Goal: Information Seeking & Learning: Learn about a topic

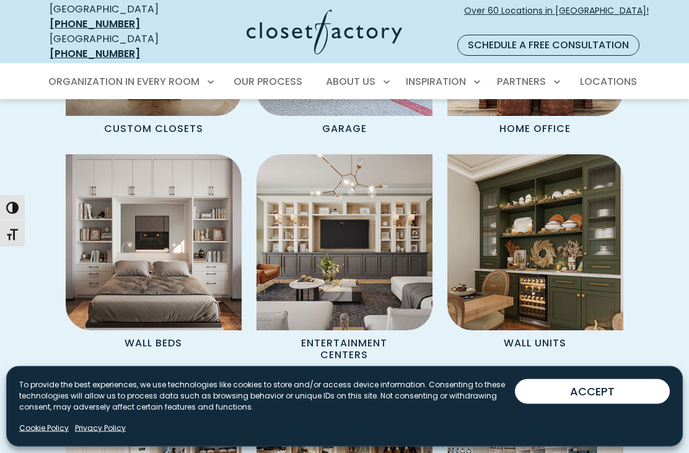
scroll to position [1140, 0]
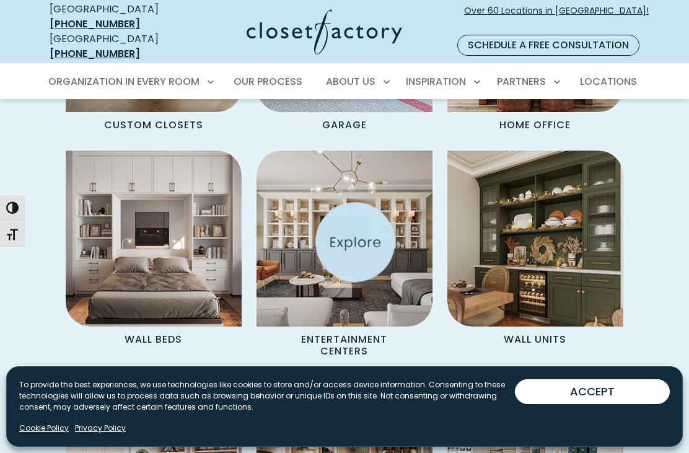
click at [365, 249] on img "Spaces Grid" at bounding box center [344, 239] width 176 height 176
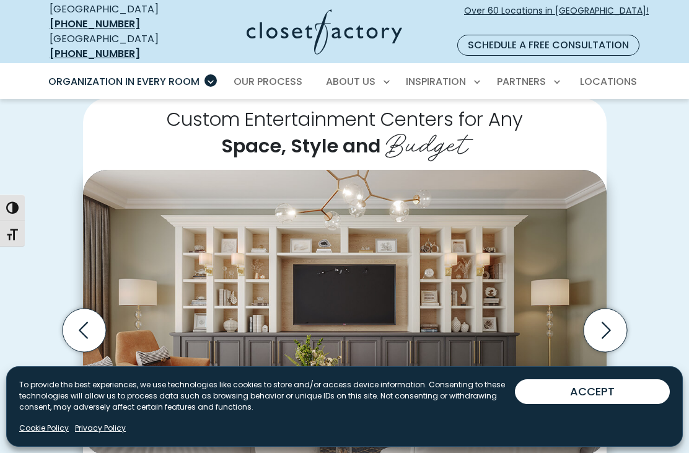
click at [650, 355] on div "Custom Entertainment Centers for Any Space, Style and Budget Traditional white …" at bounding box center [344, 339] width 689 height 553
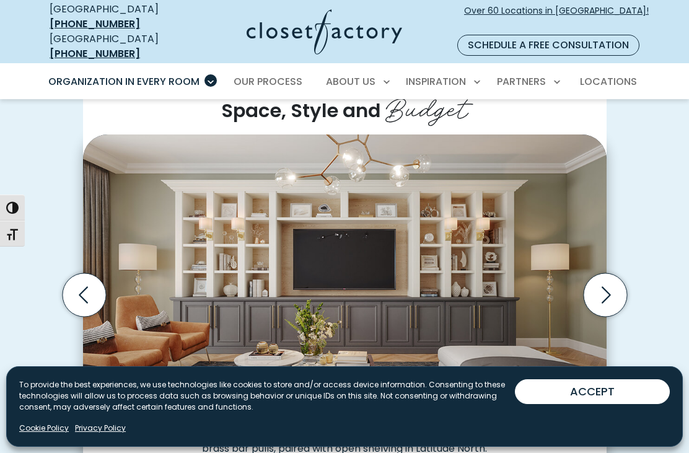
scroll to position [294, 0]
click at [608, 277] on icon "Next slide" at bounding box center [604, 294] width 43 height 43
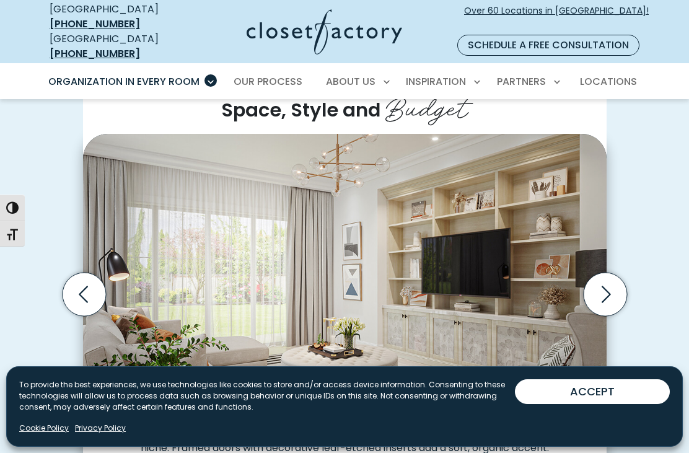
click at [607, 286] on icon "Next slide" at bounding box center [605, 294] width 9 height 17
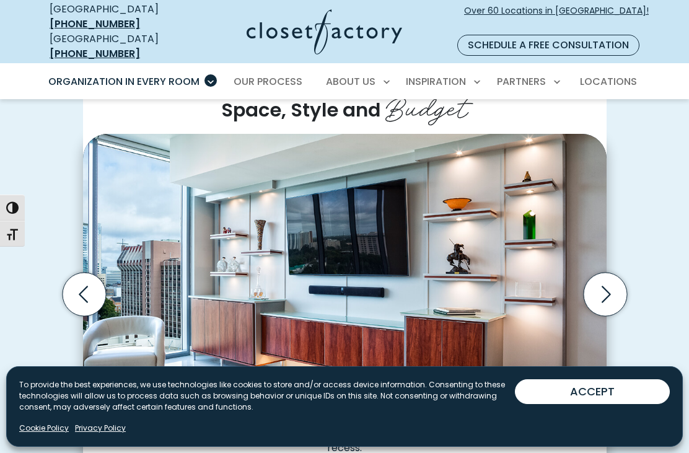
click at [603, 276] on icon "Next slide" at bounding box center [604, 294] width 43 height 43
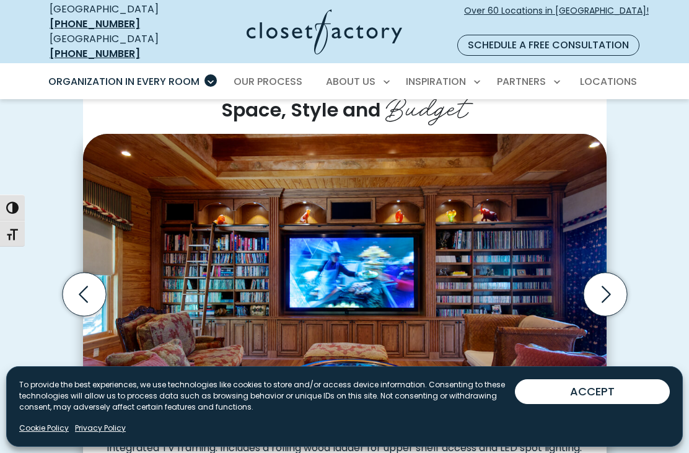
click at [606, 277] on icon "Next slide" at bounding box center [604, 294] width 43 height 43
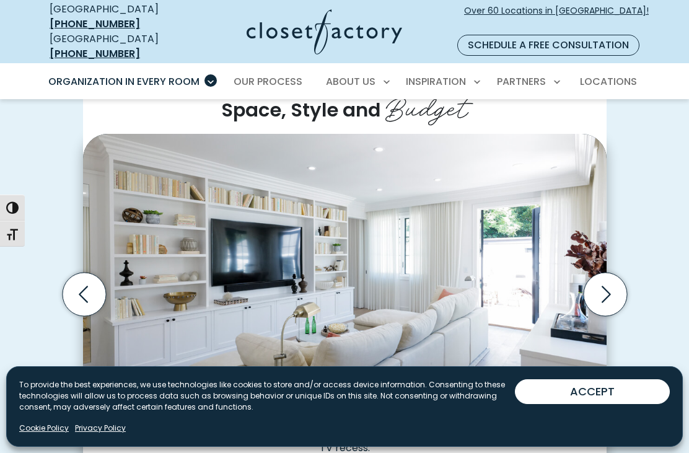
click at [605, 280] on icon "Next slide" at bounding box center [604, 294] width 43 height 43
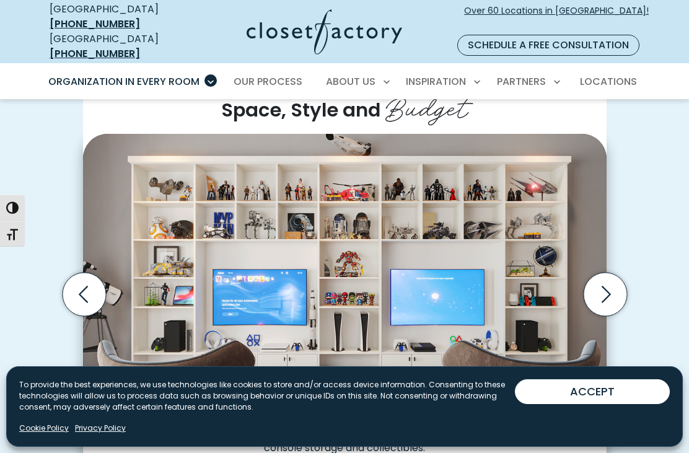
click at [614, 273] on icon "Next slide" at bounding box center [604, 294] width 43 height 43
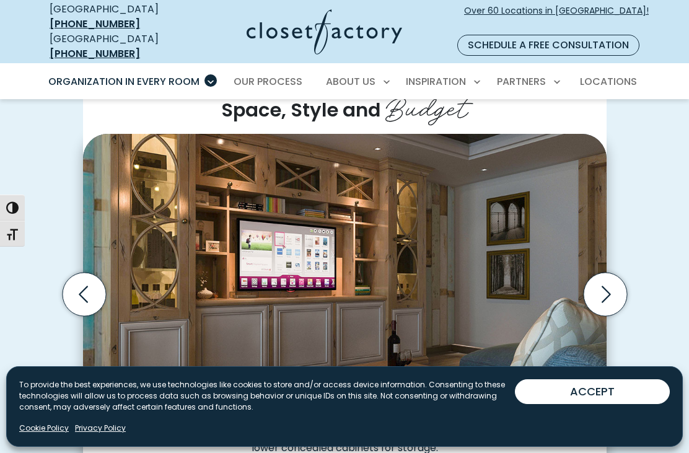
click at [612, 276] on icon "Next slide" at bounding box center [604, 294] width 43 height 43
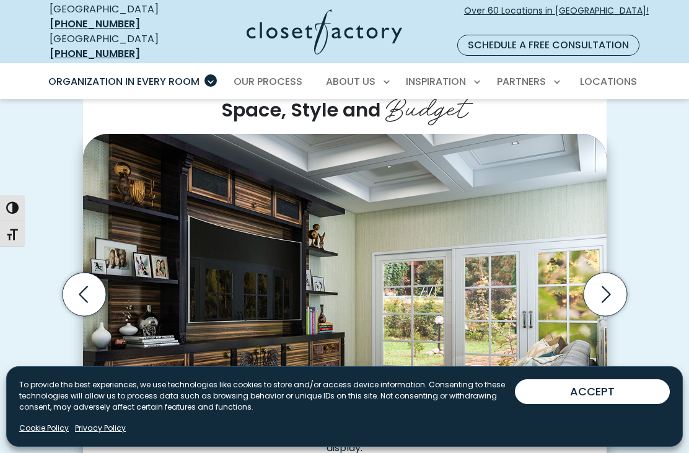
click at [603, 279] on icon "Next slide" at bounding box center [604, 294] width 43 height 43
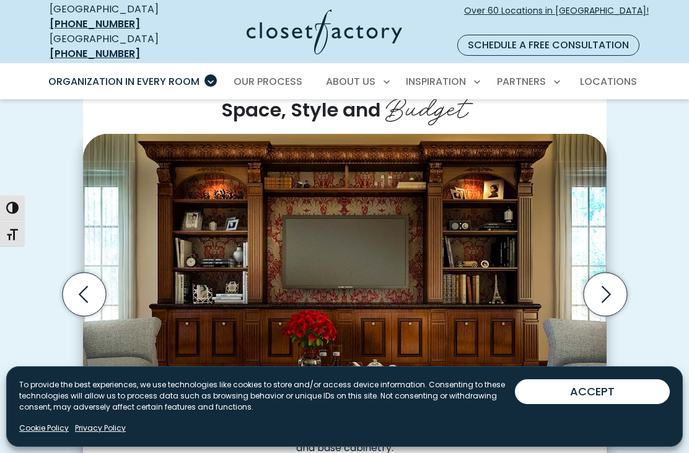
click at [610, 273] on icon "Next slide" at bounding box center [604, 294] width 43 height 43
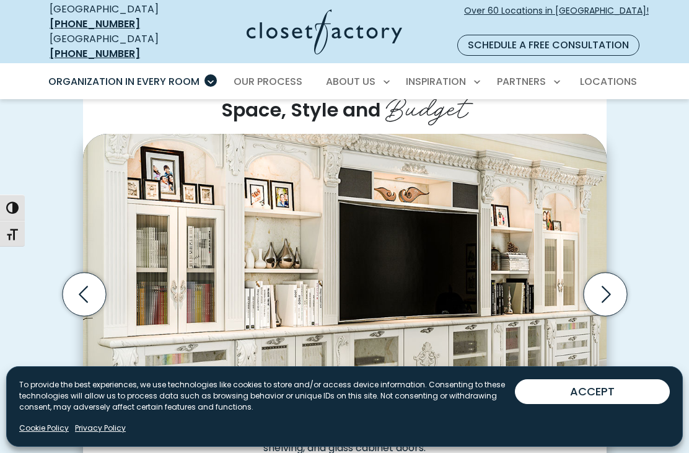
click at [615, 274] on icon "Next slide" at bounding box center [604, 294] width 43 height 43
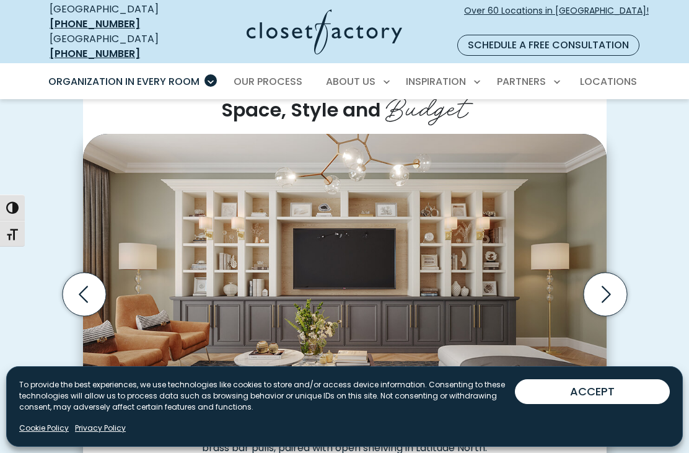
click at [605, 279] on icon "Next slide" at bounding box center [604, 294] width 43 height 43
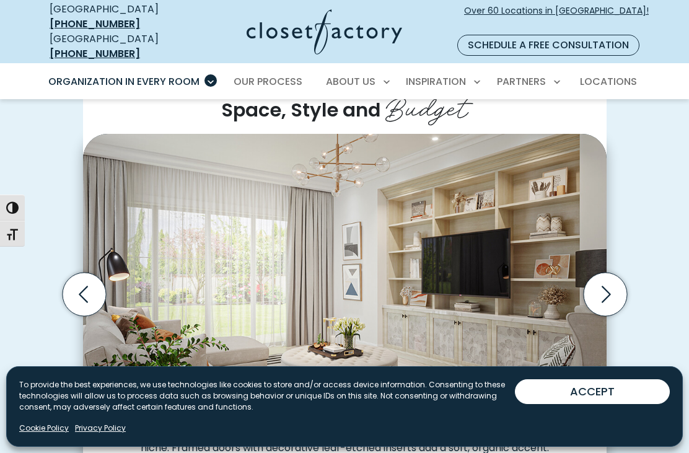
click at [608, 278] on icon "Next slide" at bounding box center [604, 294] width 43 height 43
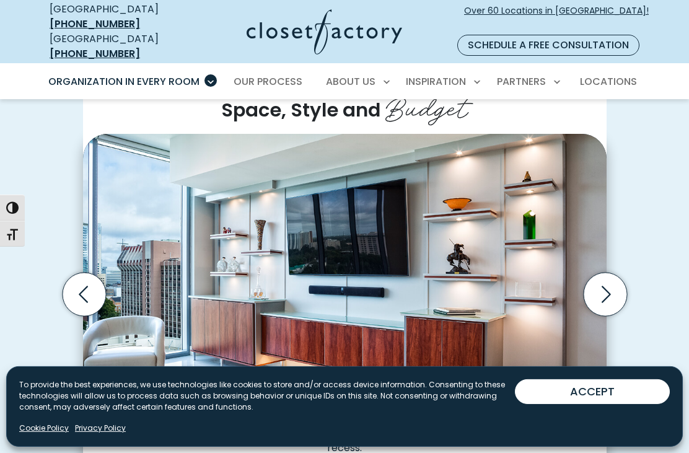
scroll to position [301, 0]
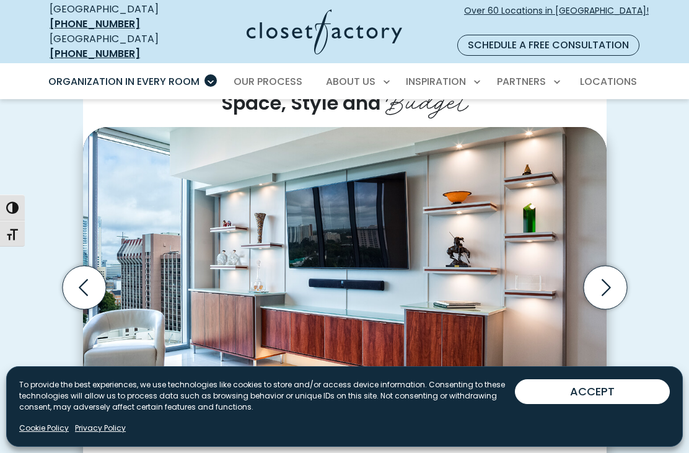
click at [97, 266] on icon "Previous slide" at bounding box center [83, 287] width 43 height 43
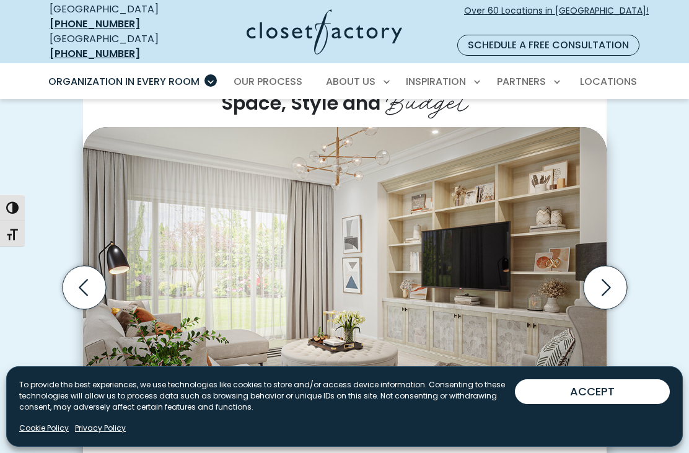
click at [66, 271] on icon "Previous slide" at bounding box center [83, 287] width 43 height 43
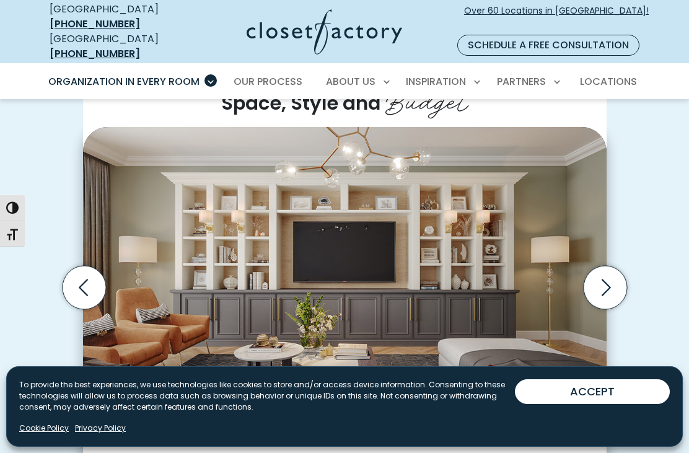
click at [90, 269] on icon "Previous slide" at bounding box center [83, 287] width 43 height 43
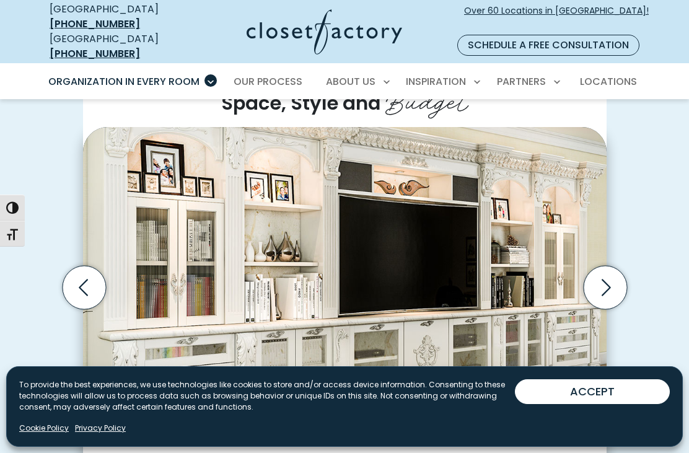
click at [77, 274] on icon "Previous slide" at bounding box center [83, 287] width 43 height 43
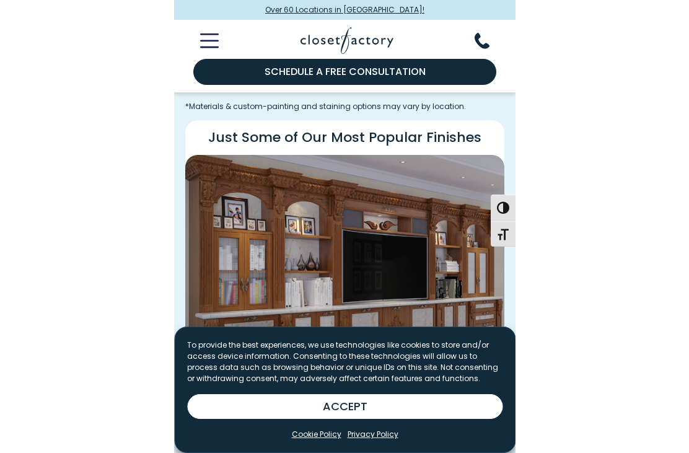
scroll to position [1543, 0]
